Goal: Task Accomplishment & Management: Use online tool/utility

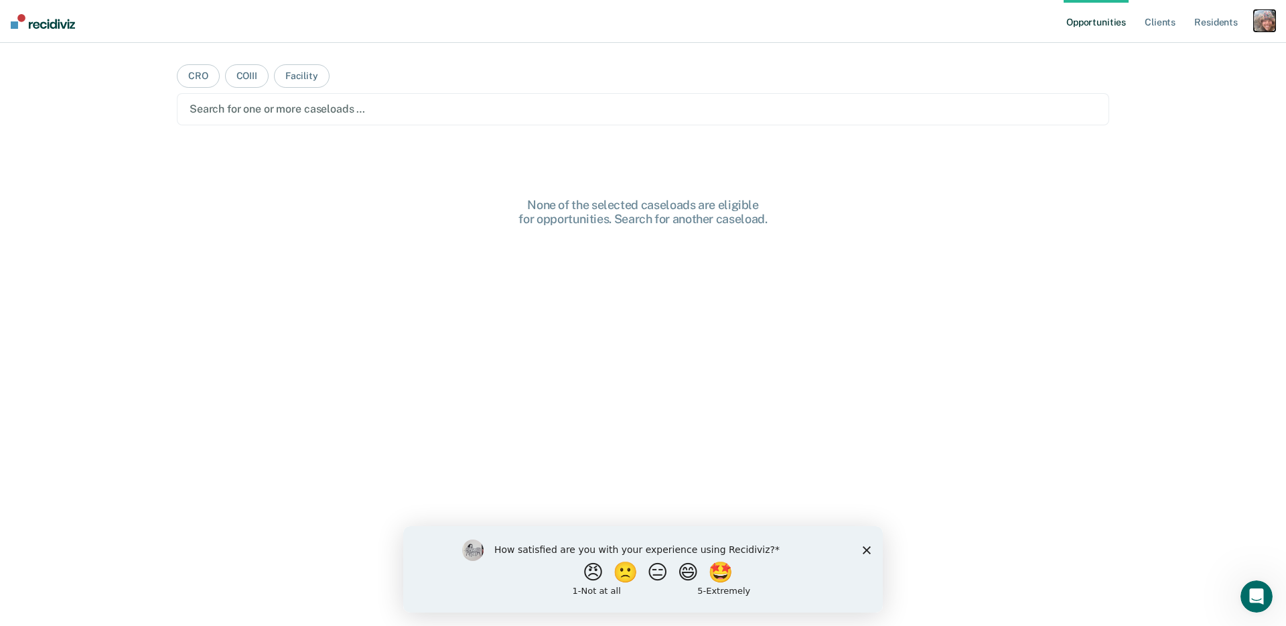
click at [1263, 26] on div "button" at bounding box center [1264, 20] width 21 height 21
click at [1187, 53] on link "Profile" at bounding box center [1211, 54] width 108 height 11
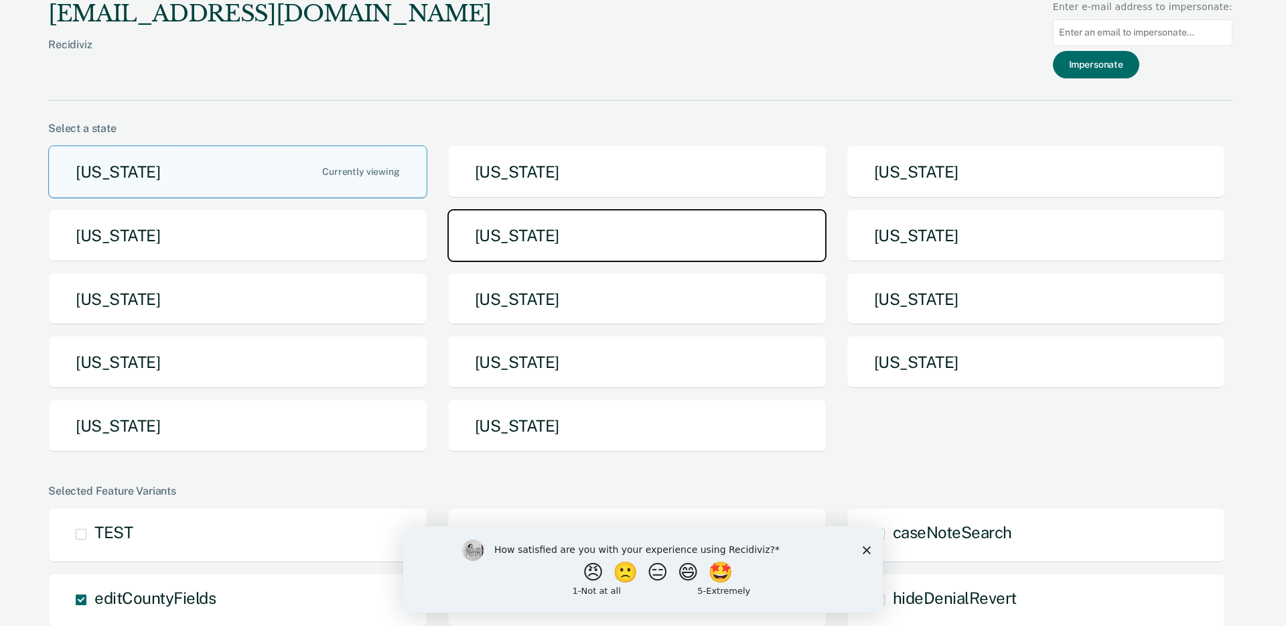
click at [637, 238] on button "[US_STATE]" at bounding box center [637, 235] width 379 height 53
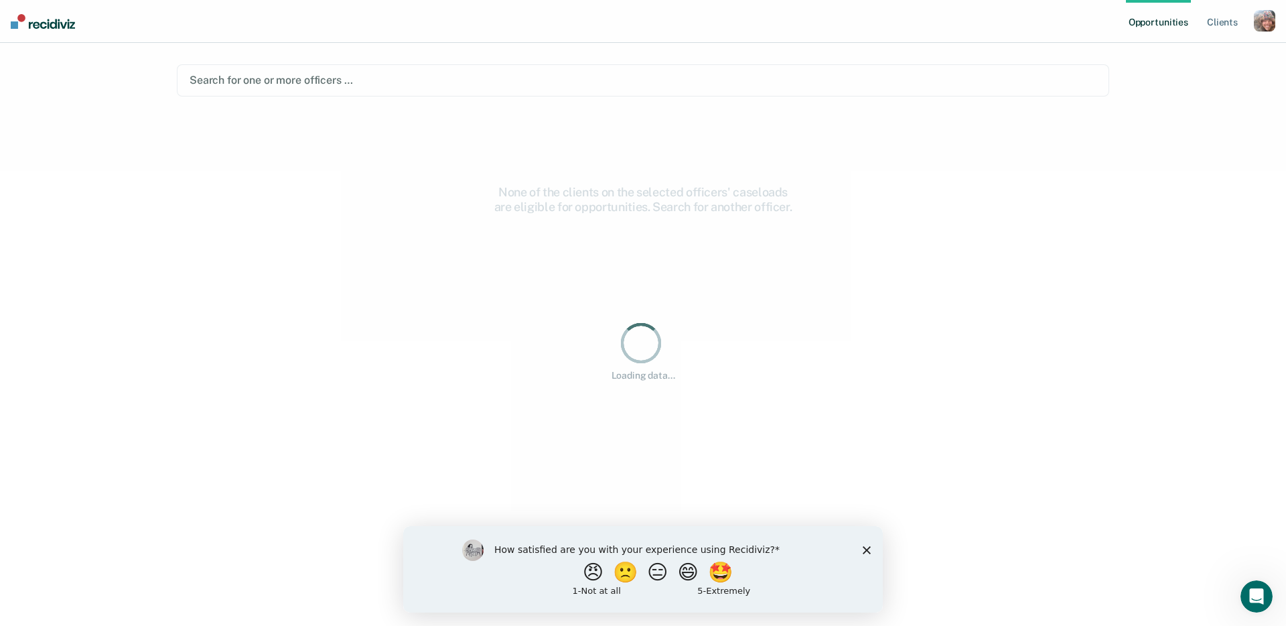
click at [310, 83] on div "Search for one or more officers …" at bounding box center [643, 80] width 910 height 18
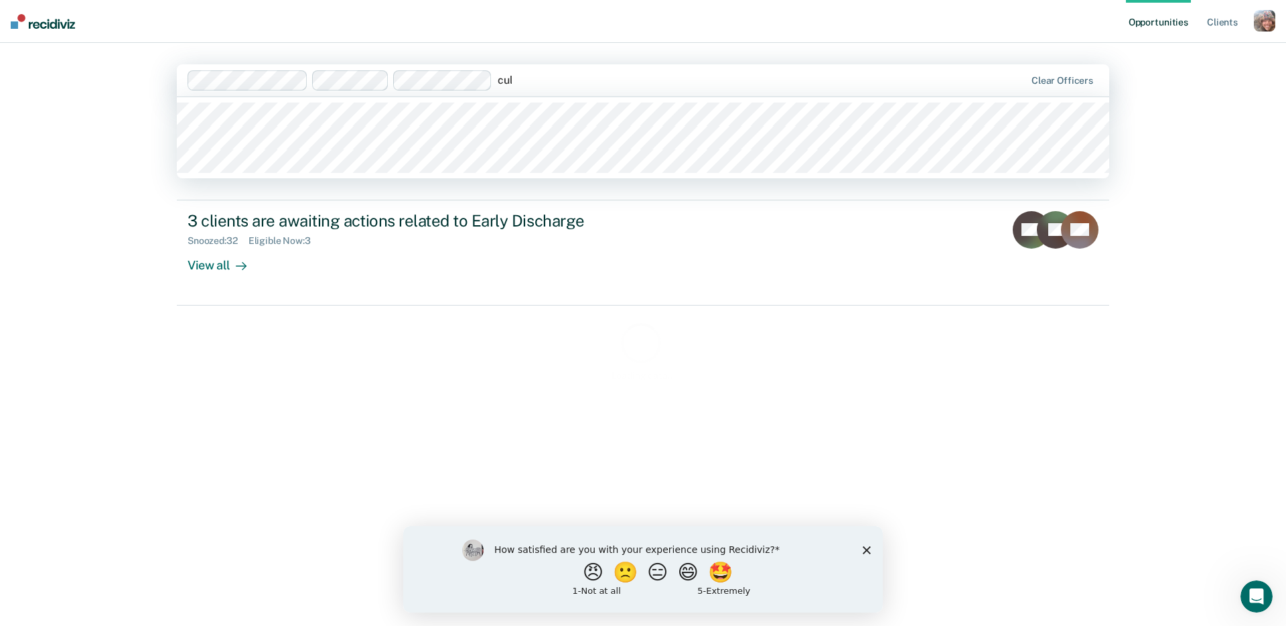
type input "cull"
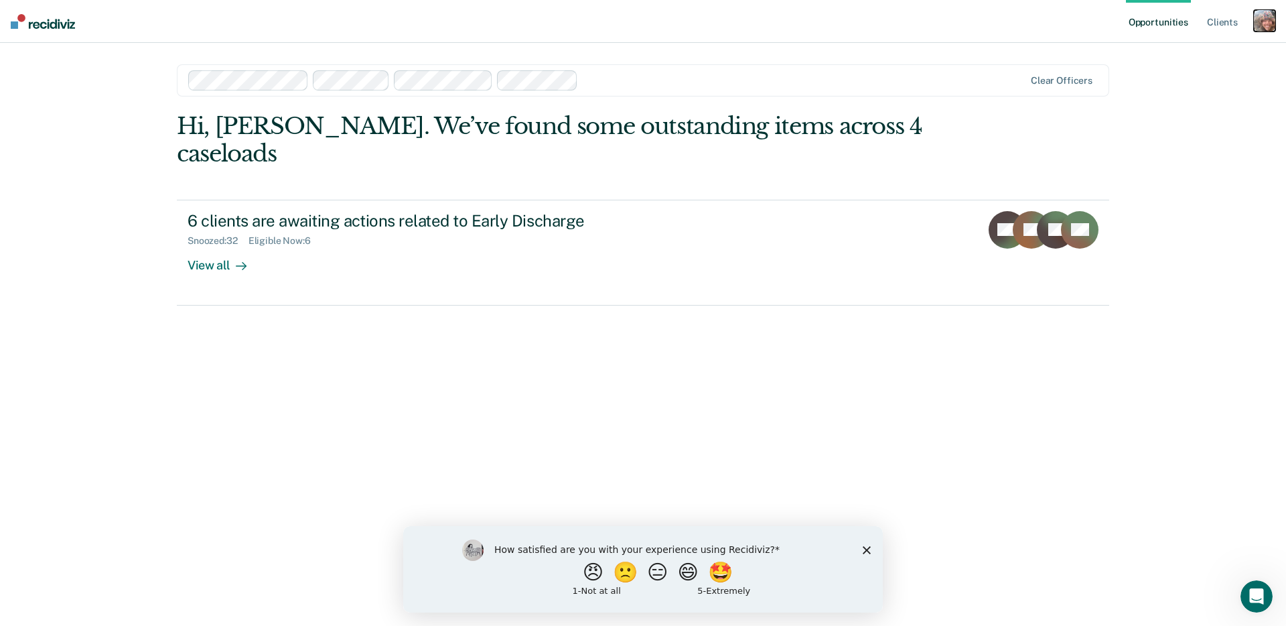
click at [1261, 28] on div "button" at bounding box center [1264, 20] width 21 height 21
click at [1192, 52] on link "Profile" at bounding box center [1211, 54] width 108 height 11
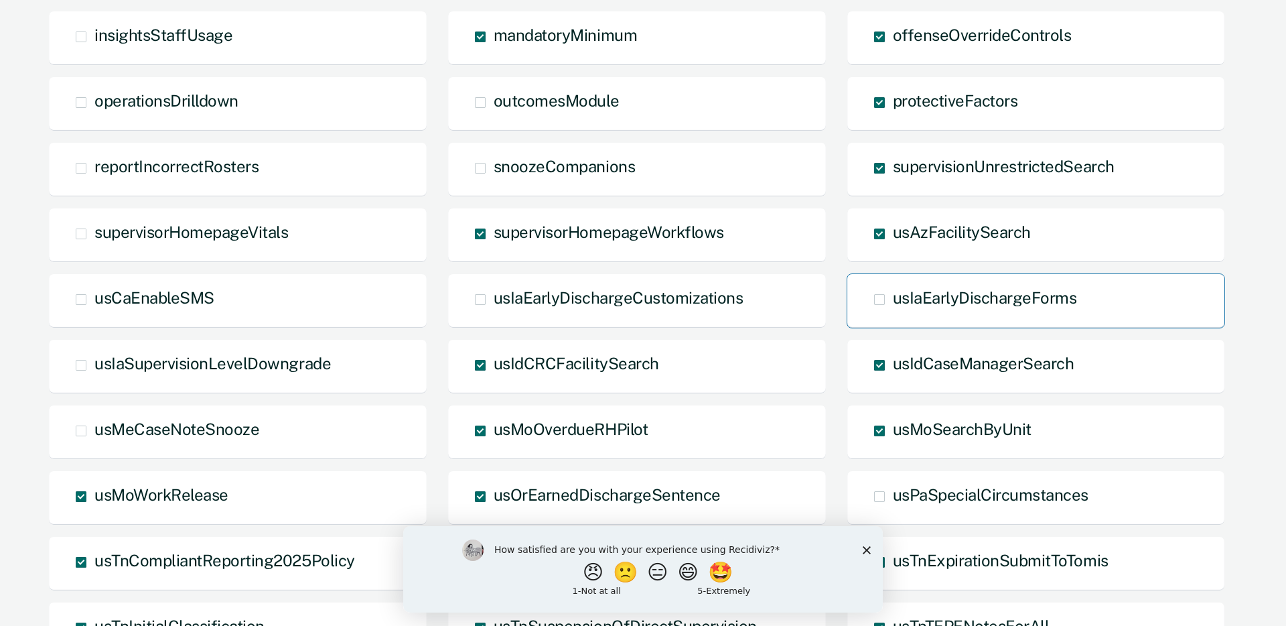
scroll to position [693, 0]
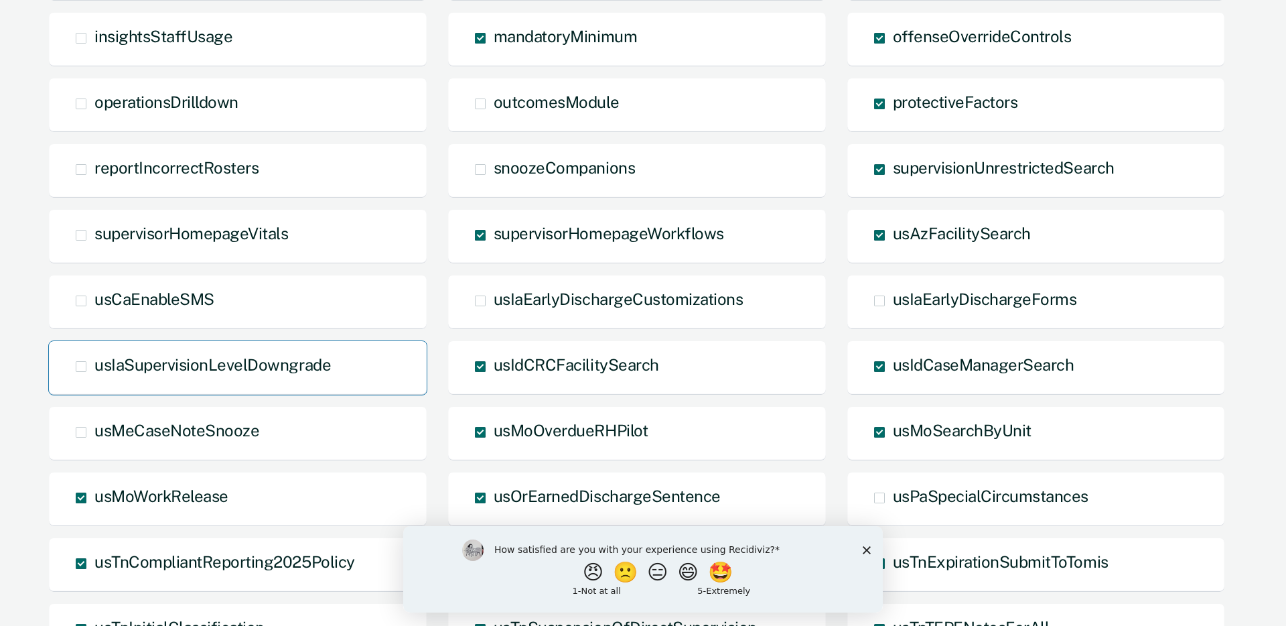
click at [251, 367] on span "usIaSupervisionLevelDowngrade" at bounding box center [212, 364] width 236 height 19
click at [94, 376] on input "usIaSupervisionLevelDowngrade" at bounding box center [94, 376] width 0 height 0
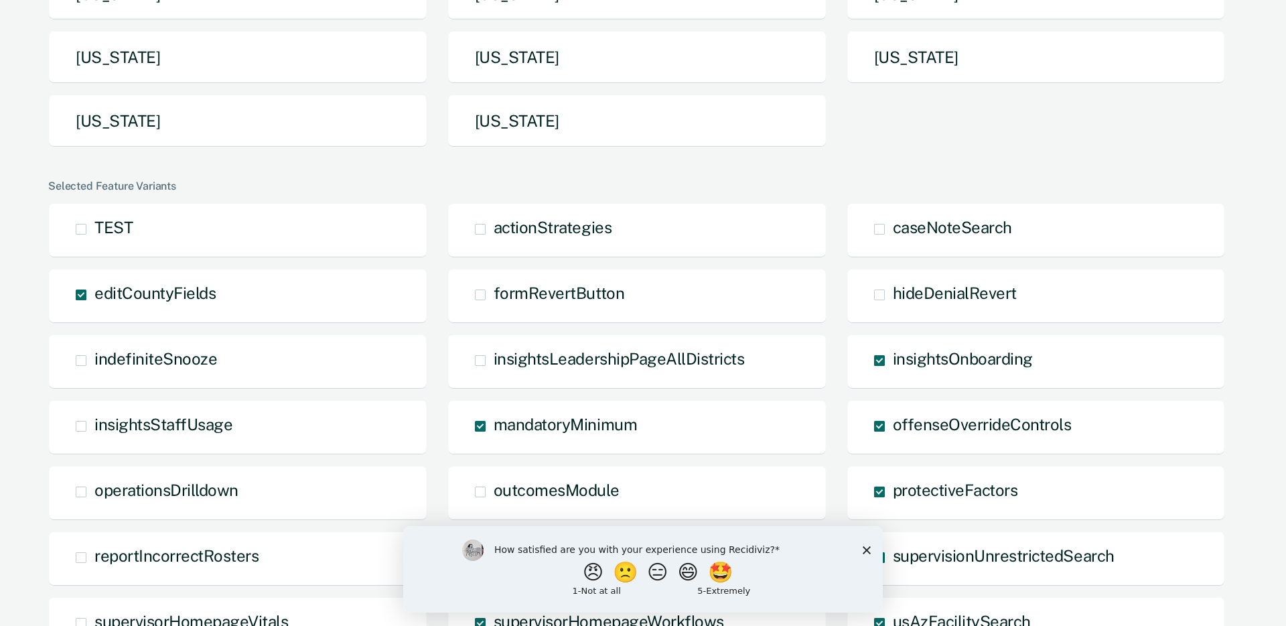
scroll to position [0, 0]
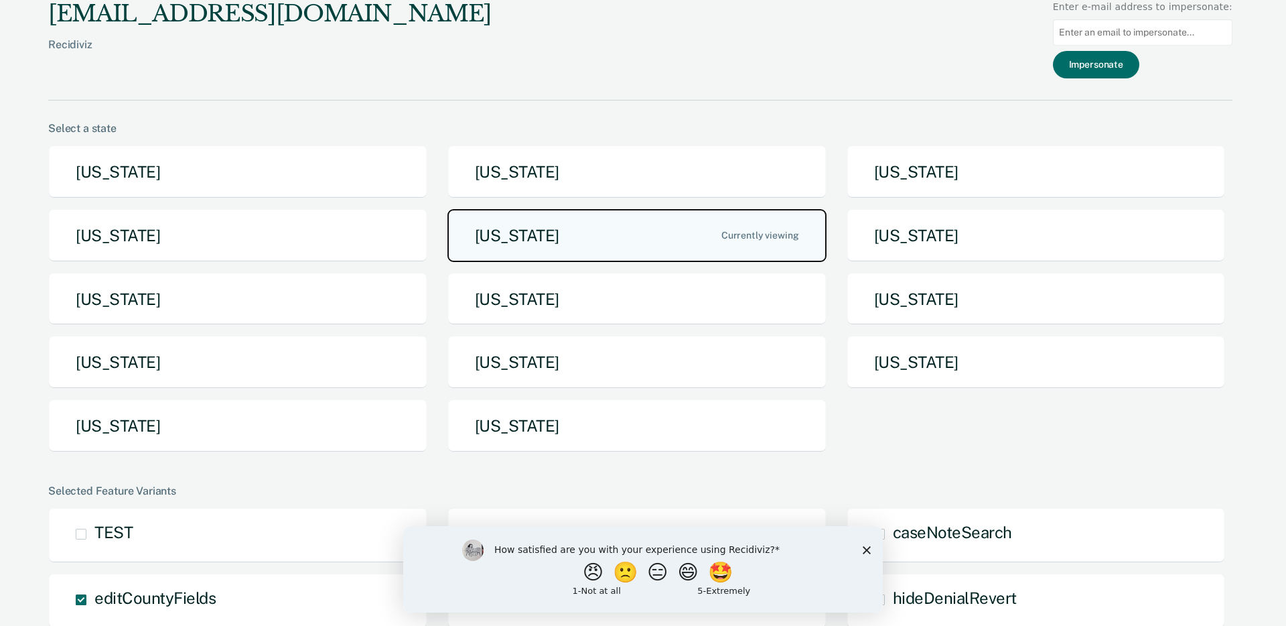
click at [685, 241] on button "[US_STATE]" at bounding box center [637, 235] width 379 height 53
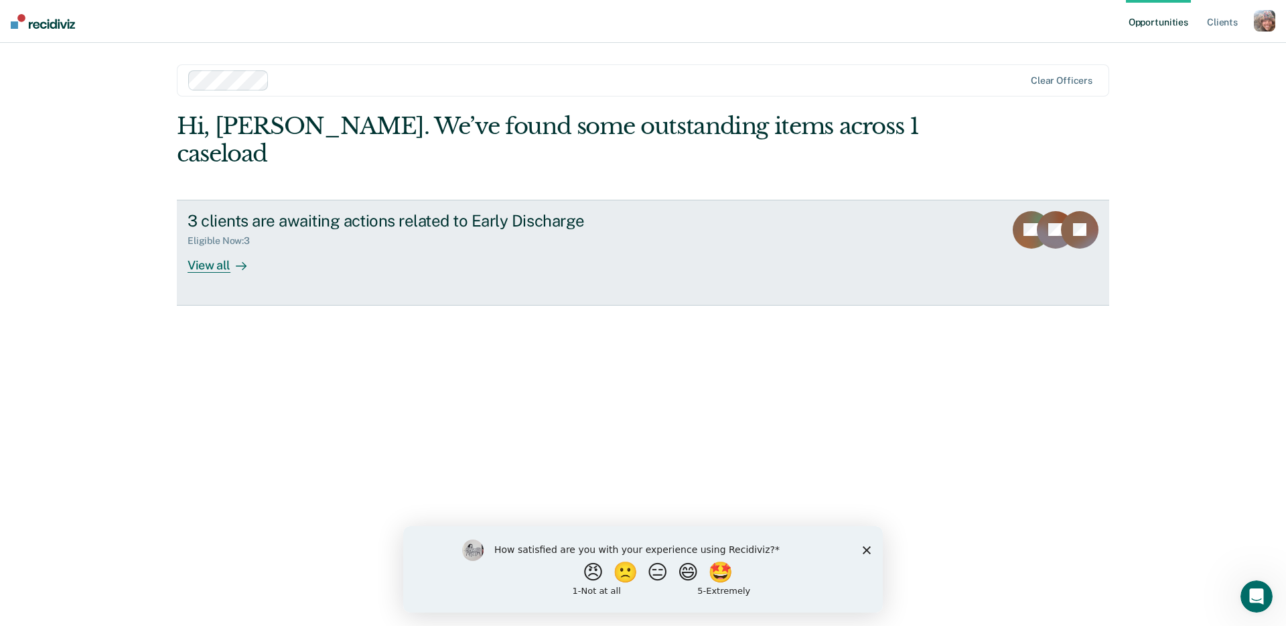
click at [492, 230] on div "Eligible Now : 3" at bounding box center [423, 238] width 470 height 17
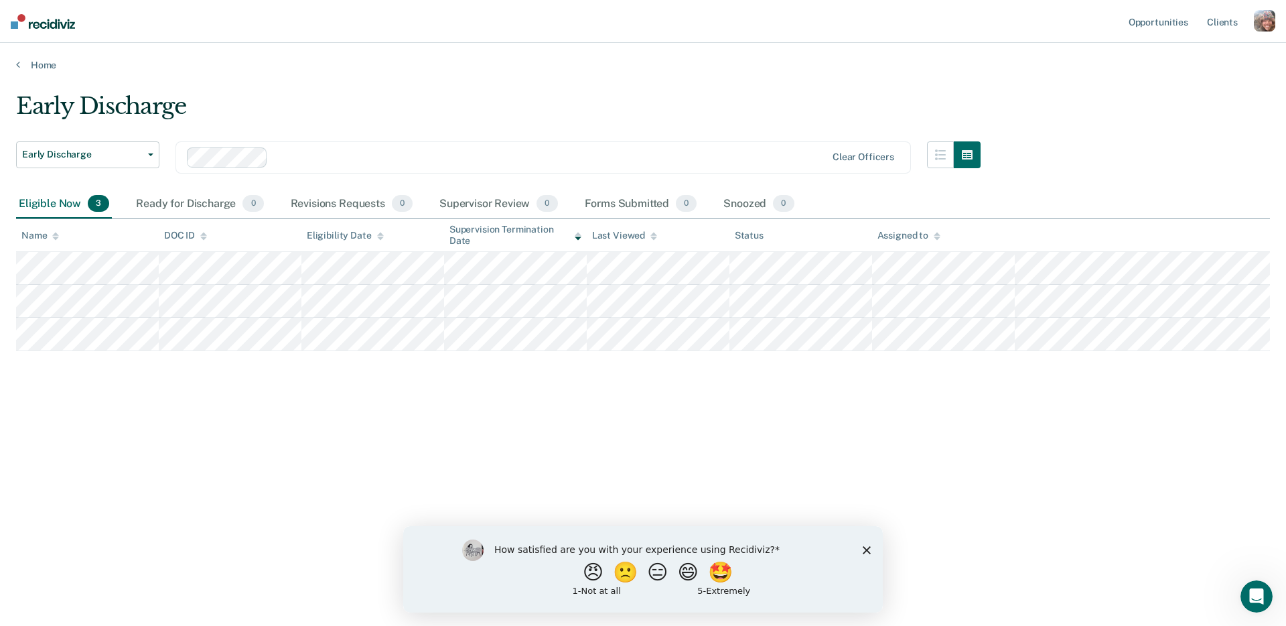
click at [867, 547] on icon "Close survey" at bounding box center [867, 549] width 8 height 8
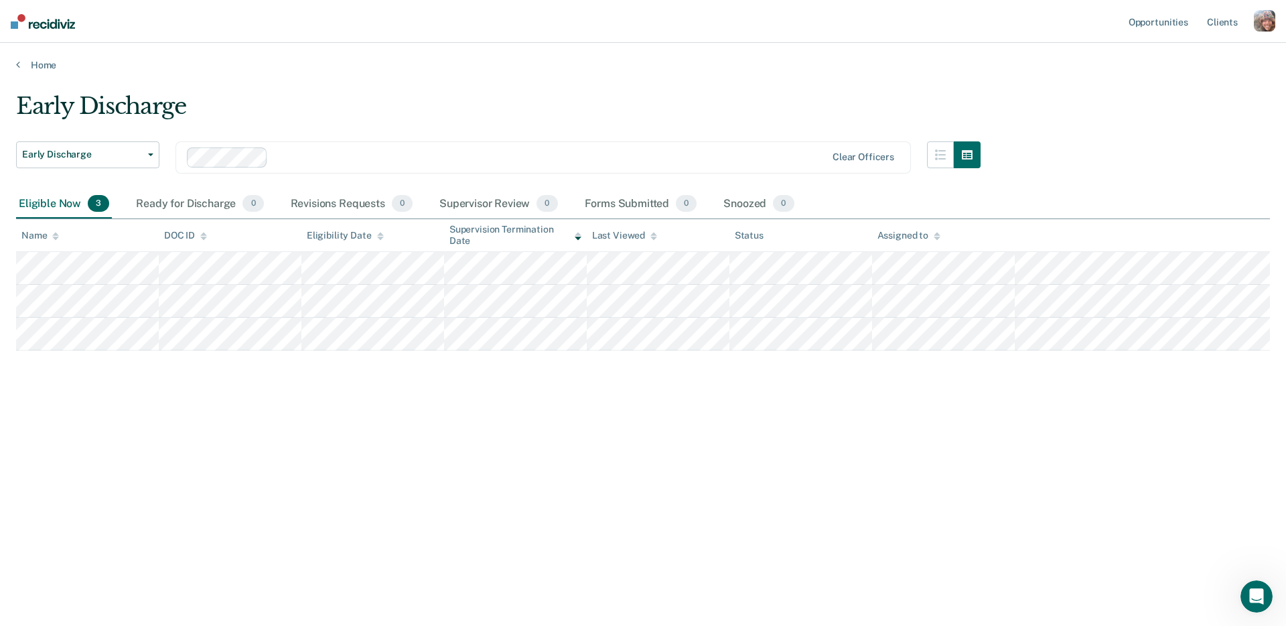
click at [774, 512] on div "Early Discharge Early Discharge Early Discharge Supervision Level Downgrade Cle…" at bounding box center [643, 308] width 1254 height 433
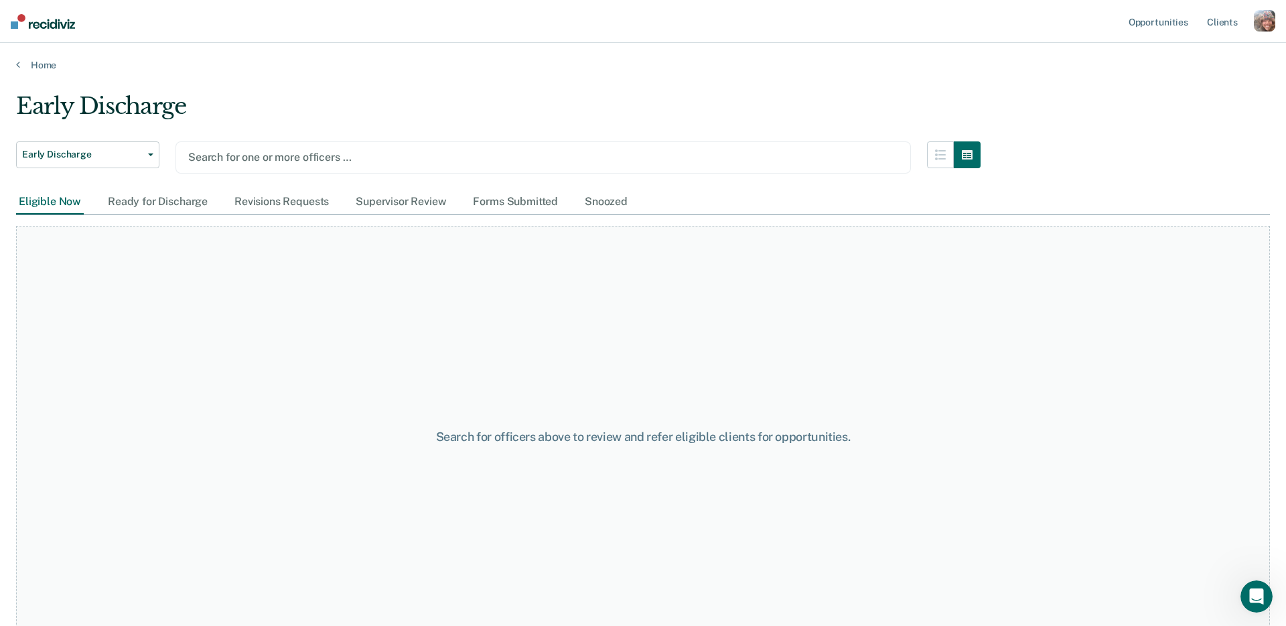
click at [250, 157] on div at bounding box center [543, 156] width 710 height 15
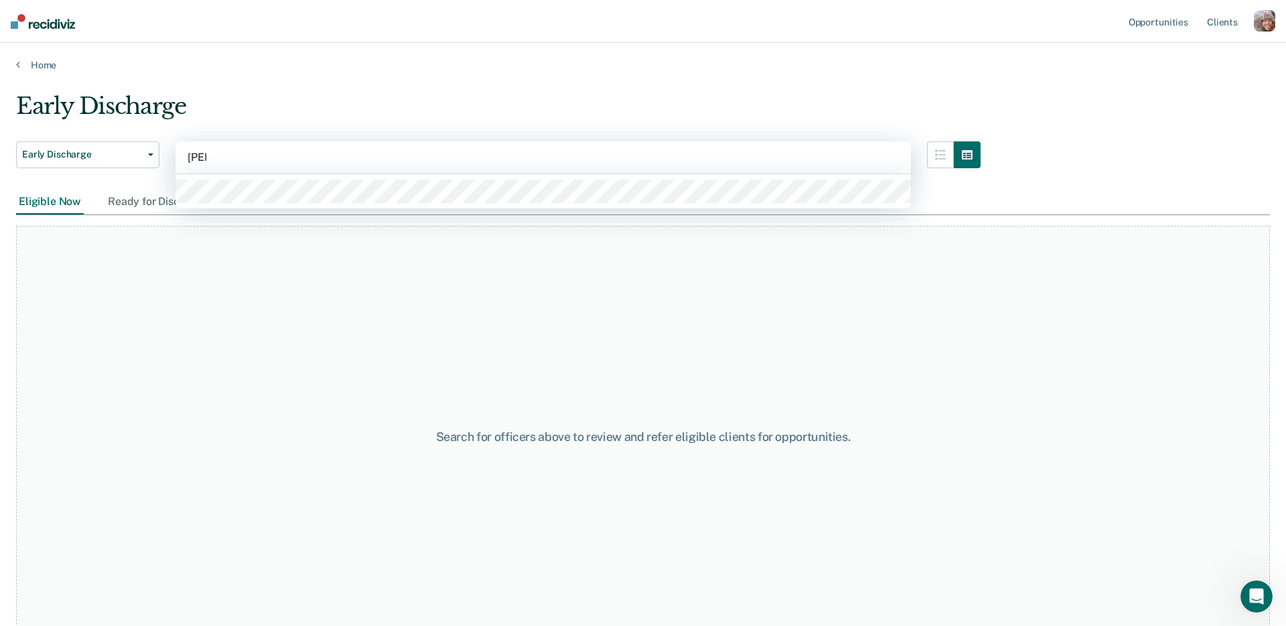
type input "kirts"
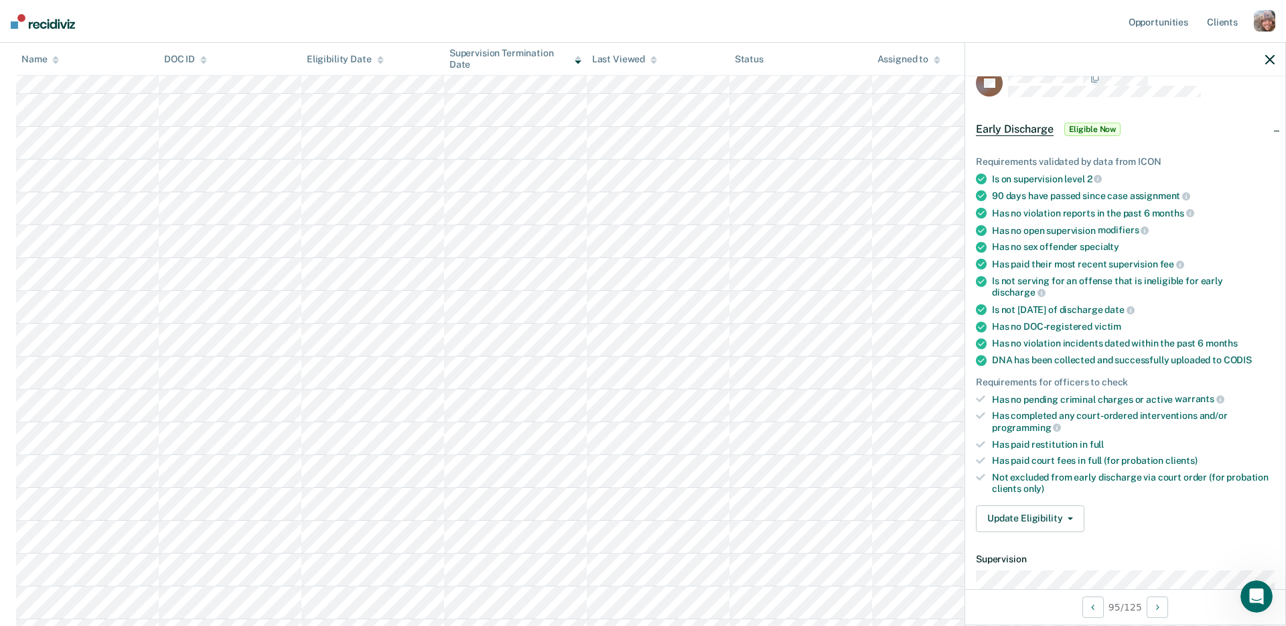
scroll to position [36, 0]
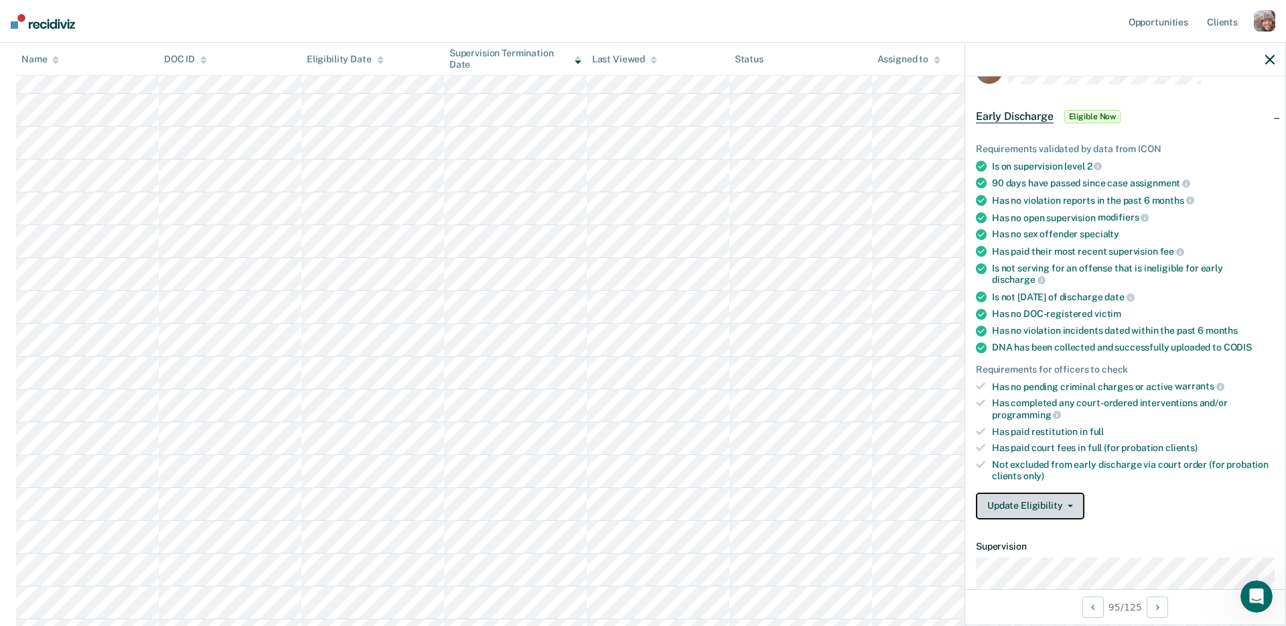
click at [1038, 492] on button "Update Eligibility" at bounding box center [1030, 505] width 109 height 27
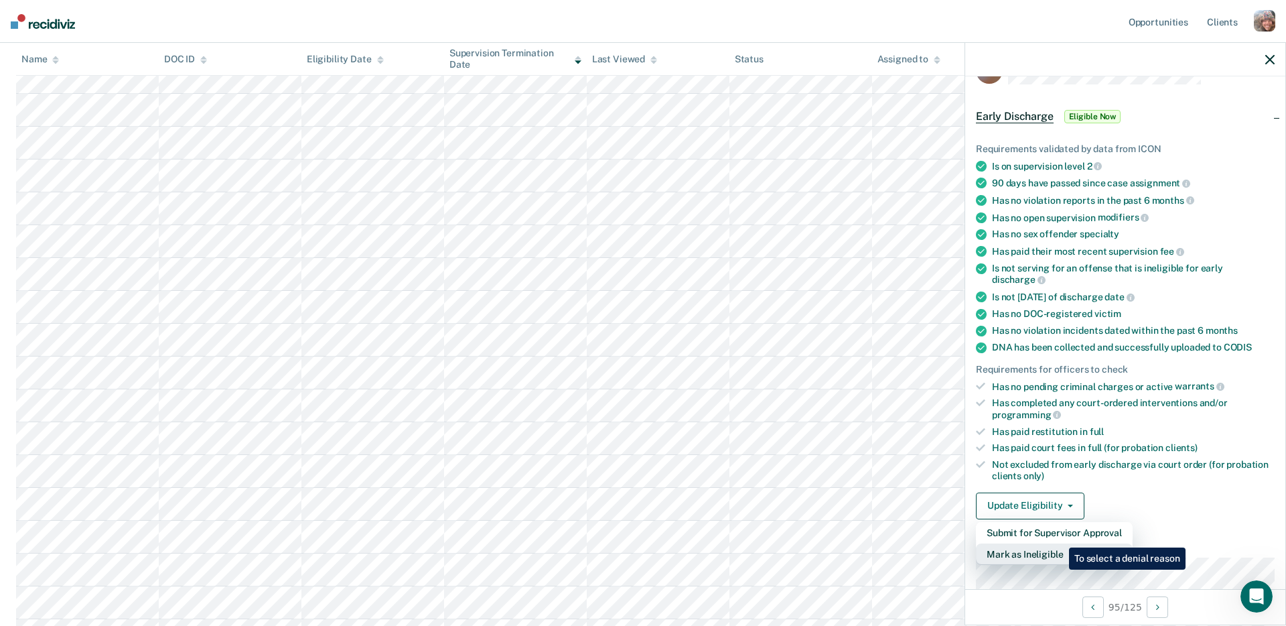
click at [1059, 543] on button "Mark as Ineligible" at bounding box center [1054, 553] width 157 height 21
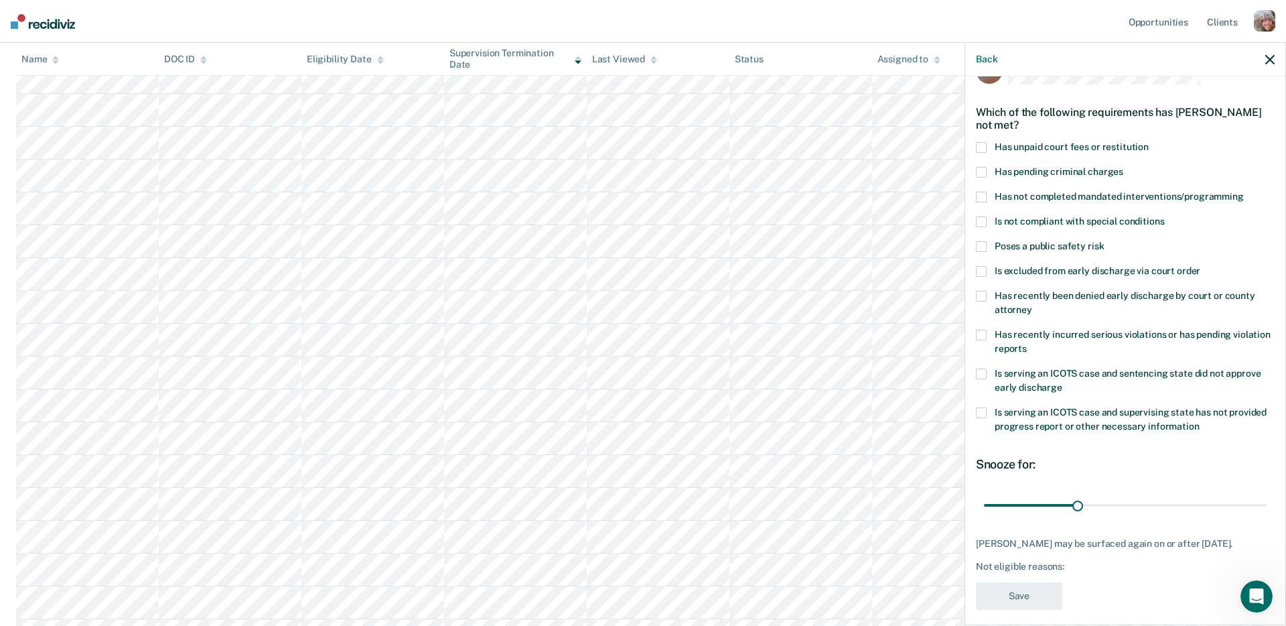
click at [1069, 147] on span "Has unpaid court fees or restitution" at bounding box center [1072, 146] width 154 height 11
click at [1149, 142] on input "Has unpaid court fees or restitution" at bounding box center [1149, 142] width 0 height 0
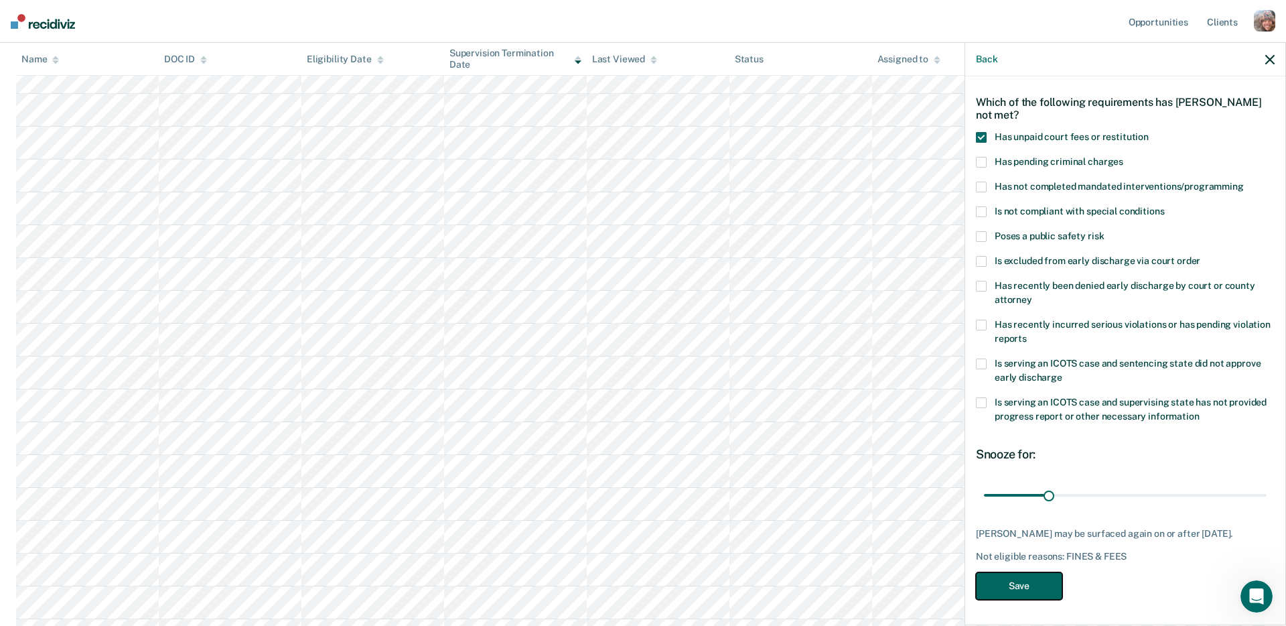
click at [1027, 582] on button "Save" at bounding box center [1019, 585] width 86 height 27
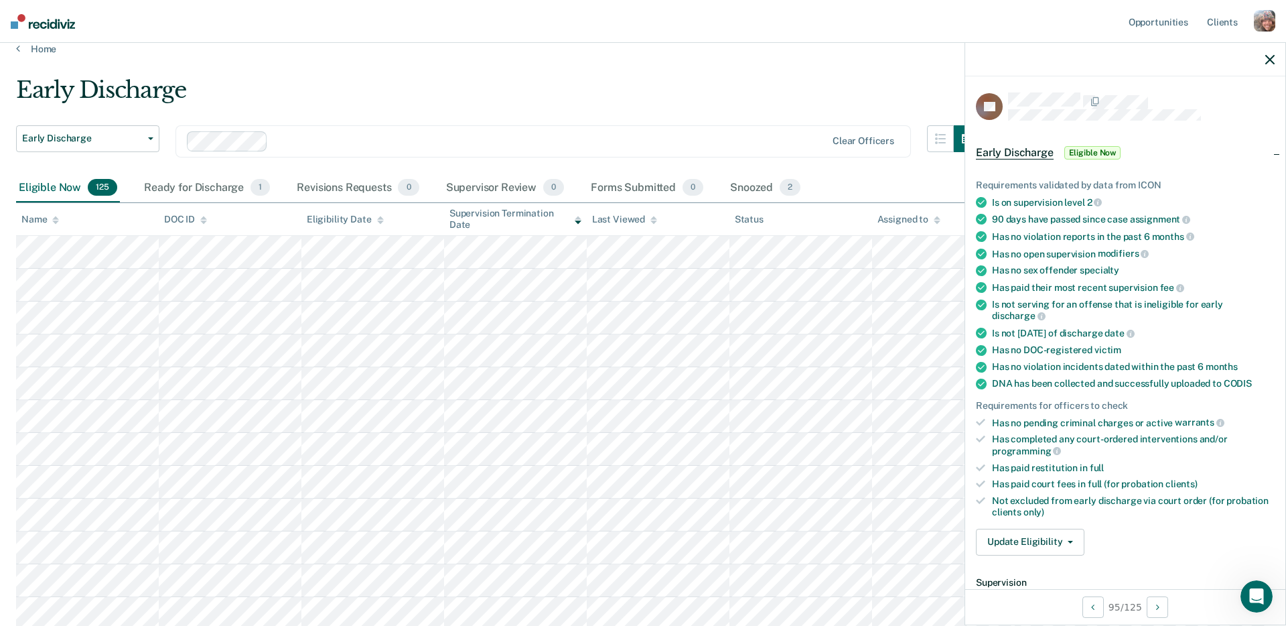
scroll to position [0, 0]
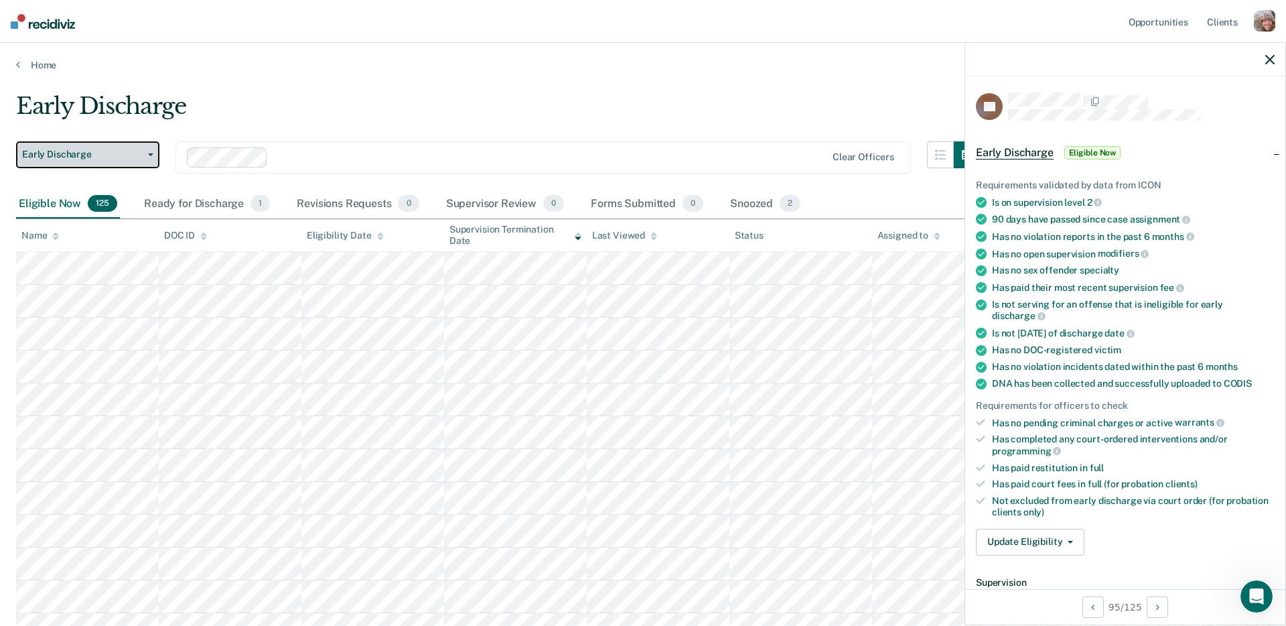
click at [137, 155] on span "Early Discharge" at bounding box center [82, 154] width 121 height 11
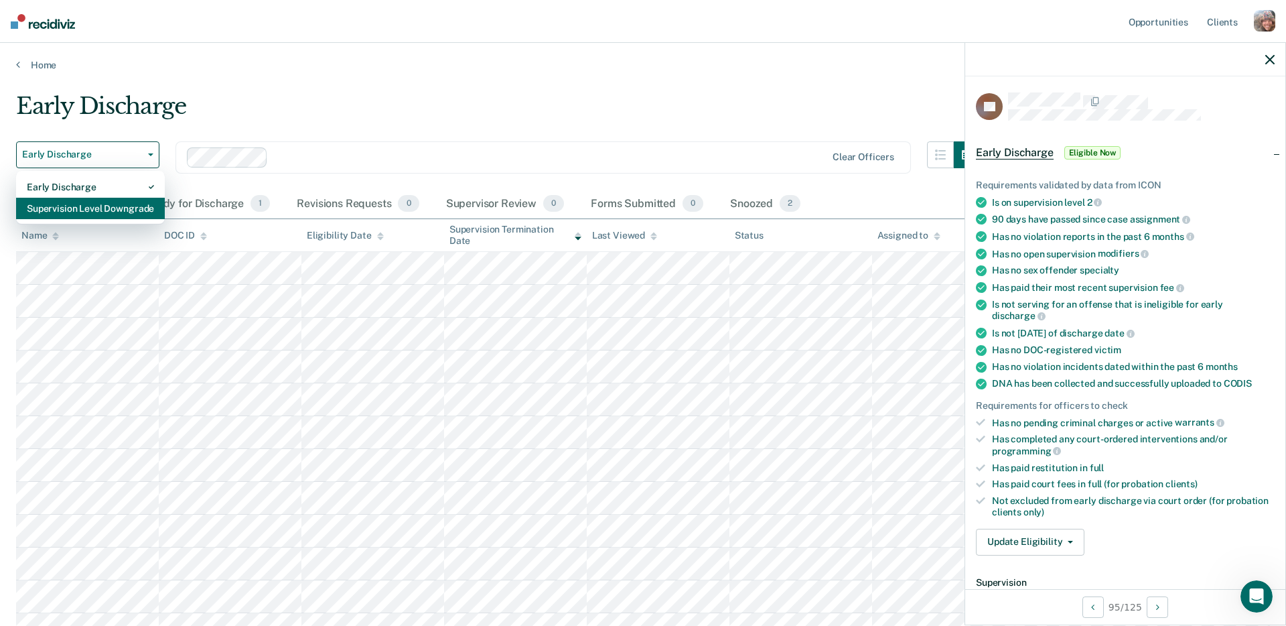
click at [109, 210] on div "Supervision Level Downgrade" at bounding box center [90, 208] width 127 height 21
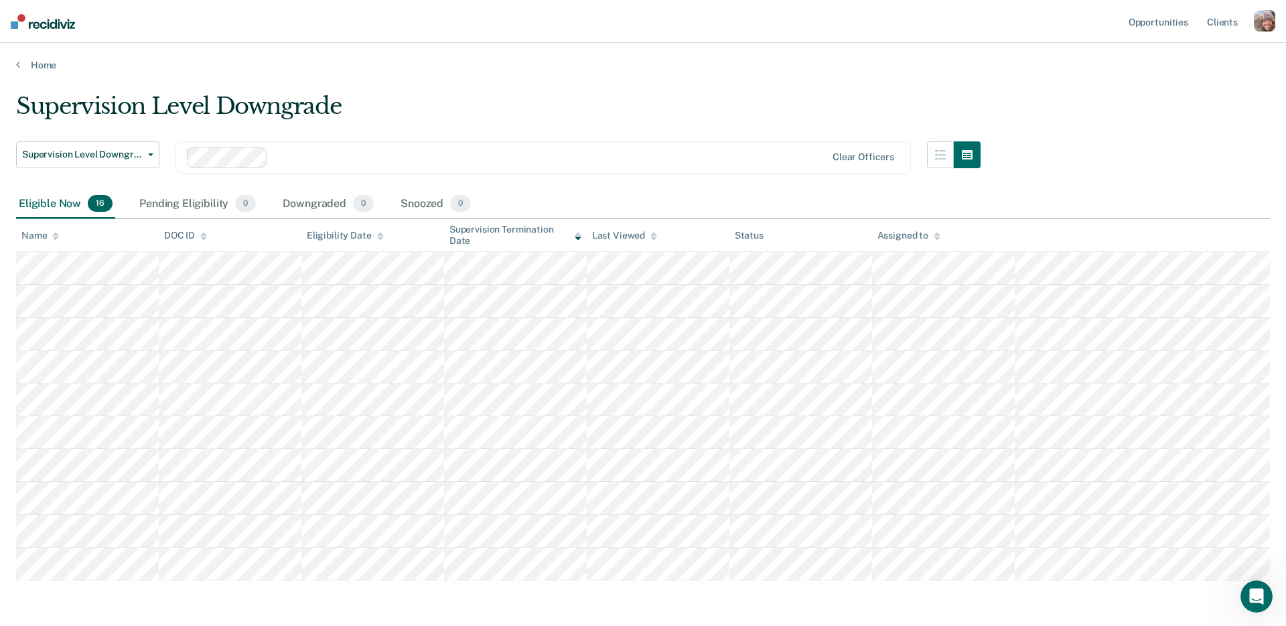
click at [399, 19] on nav "Opportunities Client s Profile How it works Log Out" at bounding box center [643, 21] width 1286 height 43
